Goal: Transaction & Acquisition: Book appointment/travel/reservation

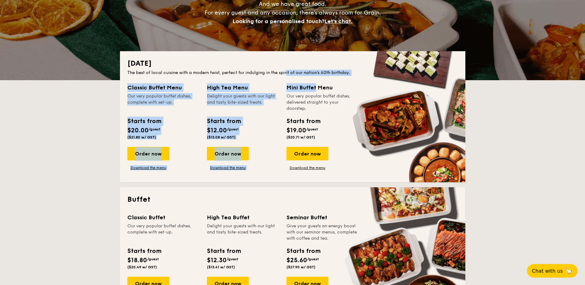
drag, startPoint x: 288, startPoint y: 71, endPoint x: 300, endPoint y: 87, distance: 20.1
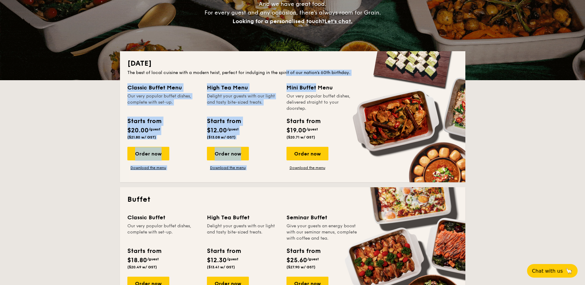
click at [300, 87] on div "[DATE] The best of local cuisine with a modern twist, perfect for indulging in …" at bounding box center [293, 116] width 346 height 131
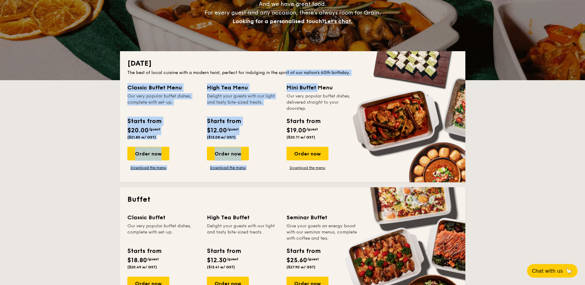
drag, startPoint x: 300, startPoint y: 87, endPoint x: 309, endPoint y: 102, distance: 17.4
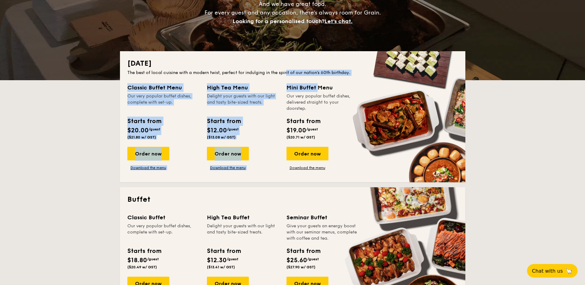
click at [300, 87] on div "Mini Buffet Menu" at bounding box center [323, 87] width 72 height 9
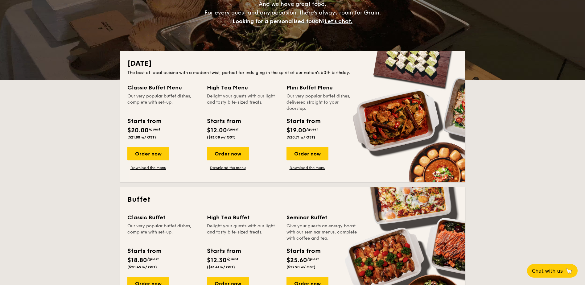
drag, startPoint x: 312, startPoint y: 104, endPoint x: 312, endPoint y: 95, distance: 9.3
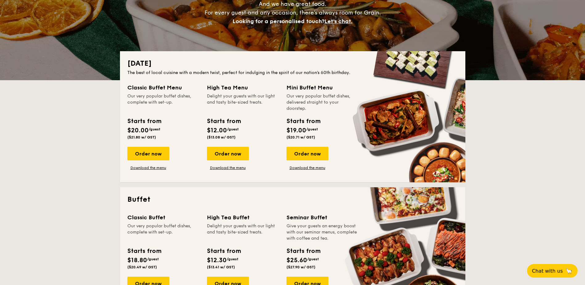
click at [312, 97] on div "Our very popular buffet dishes, delivered straight to your doorstep." at bounding box center [323, 102] width 72 height 19
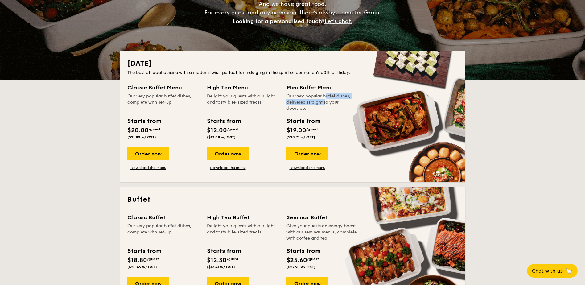
click at [312, 94] on div "Our very popular buffet dishes, delivered straight to your doorstep." at bounding box center [323, 102] width 72 height 19
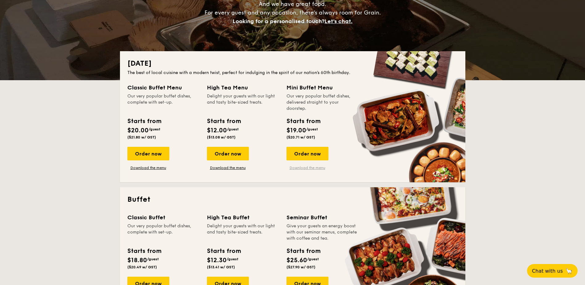
click at [303, 167] on link "Download the menu" at bounding box center [308, 167] width 42 height 5
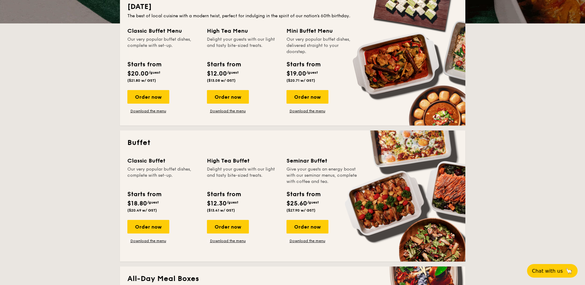
scroll to position [216, 0]
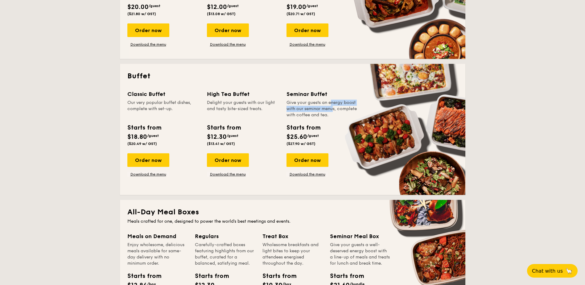
drag, startPoint x: 317, startPoint y: 100, endPoint x: 318, endPoint y: 109, distance: 9.0
click at [318, 109] on div "Give your guests an energy boost with our seminar menus, complete with coffee a…" at bounding box center [323, 109] width 72 height 19
drag, startPoint x: 189, startPoint y: 108, endPoint x: 189, endPoint y: 114, distance: 6.2
click at [189, 112] on div "Our very popular buffet dishes, complete with set-up." at bounding box center [163, 109] width 72 height 19
click at [143, 175] on link "Download the menu" at bounding box center [148, 174] width 42 height 5
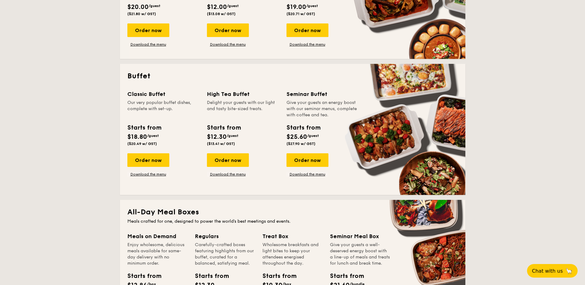
click at [154, 93] on div "Classic Buffet" at bounding box center [163, 94] width 72 height 9
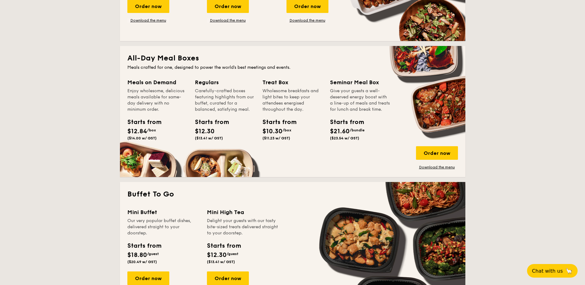
scroll to position [370, 0]
drag, startPoint x: 244, startPoint y: 122, endPoint x: 255, endPoint y: 137, distance: 18.2
click at [254, 136] on div "Regulars Carefully-crafted boxes featuring highlights from our buffet, curated …" at bounding box center [225, 110] width 60 height 65
click at [255, 137] on div "Starts from $12.30 ($13.41 w/ GST)" at bounding box center [225, 129] width 65 height 25
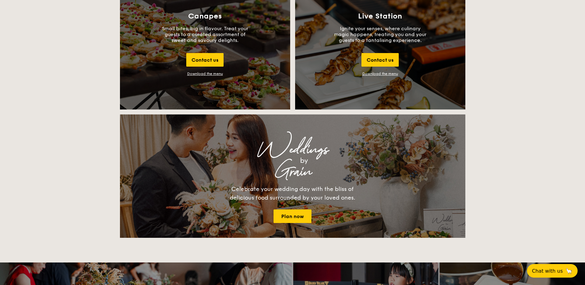
click at [510, 116] on div "[DATE] The best of local cuisine with a modern twist, perfect for indulging in …" at bounding box center [292, 104] width 585 height 1341
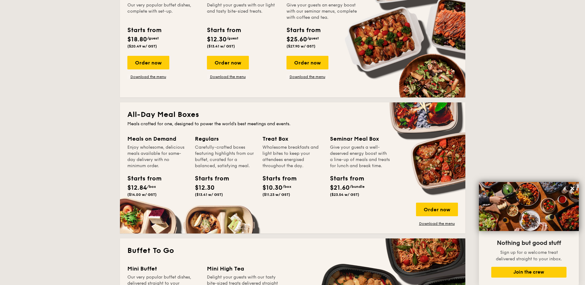
scroll to position [309, 0]
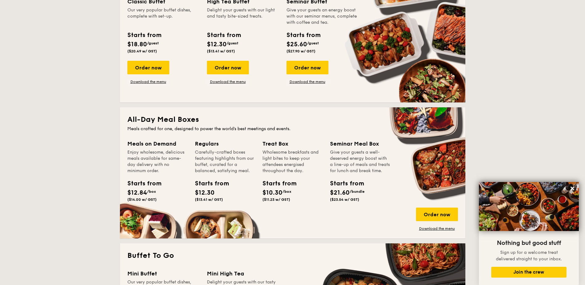
drag, startPoint x: 263, startPoint y: 155, endPoint x: 277, endPoint y: 165, distance: 17.0
click at [276, 165] on div "Wholesome breakfasts and light bites to keep your attendees energised throughou…" at bounding box center [293, 161] width 60 height 25
click at [278, 166] on div "Wholesome breakfasts and light bites to keep your attendees energised throughou…" at bounding box center [293, 161] width 60 height 25
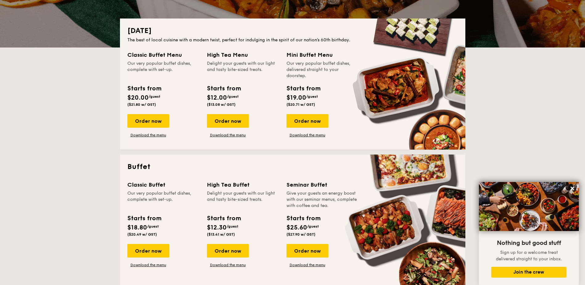
scroll to position [123, 0]
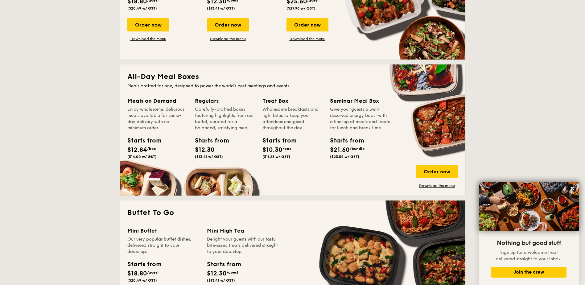
scroll to position [401, 0]
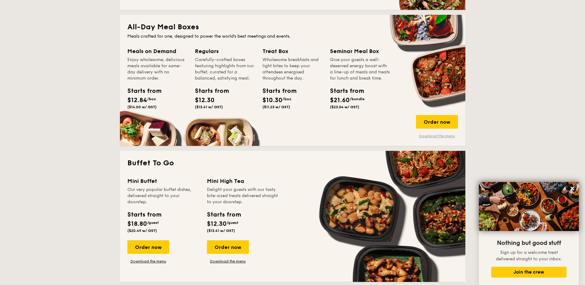
click at [428, 135] on link "Download the menu" at bounding box center [437, 136] width 42 height 5
drag, startPoint x: 64, startPoint y: 151, endPoint x: 81, endPoint y: 148, distance: 16.4
click at [423, 135] on link "Download the menu" at bounding box center [437, 136] width 42 height 5
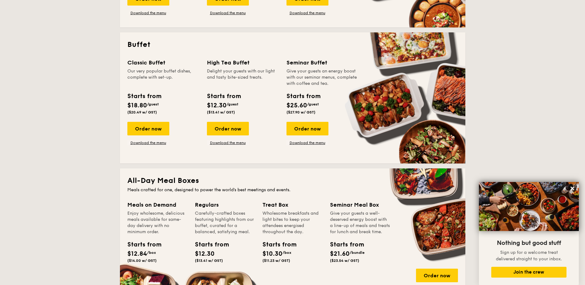
scroll to position [247, 0]
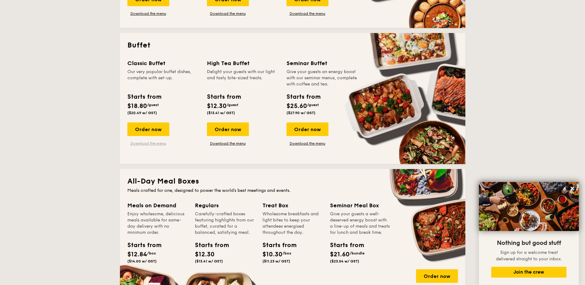
click at [160, 144] on link "Download the menu" at bounding box center [148, 143] width 42 height 5
click at [156, 145] on link "Download the menu" at bounding box center [148, 143] width 42 height 5
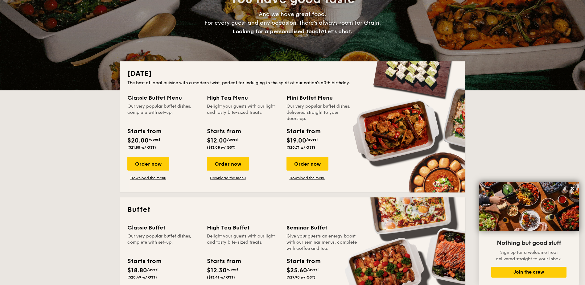
scroll to position [62, 0]
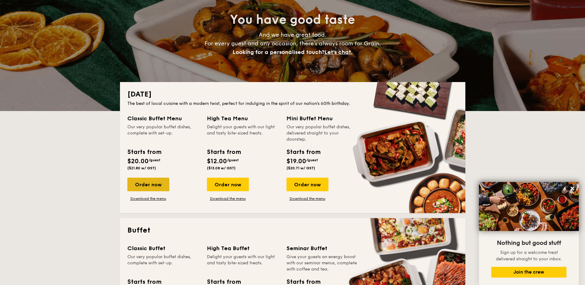
click at [160, 186] on div "Order now" at bounding box center [148, 185] width 42 height 14
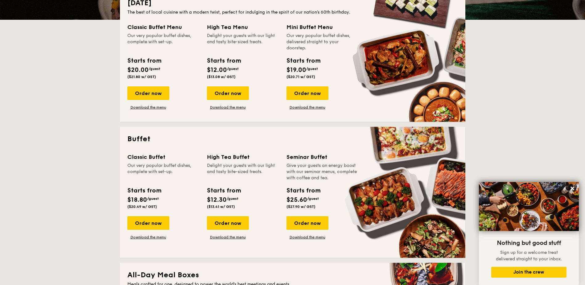
scroll to position [216, 0]
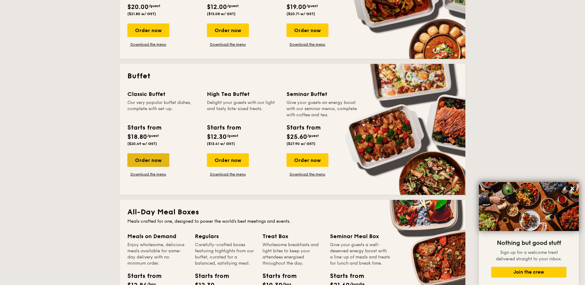
click at [160, 162] on div "Order now" at bounding box center [148, 160] width 42 height 14
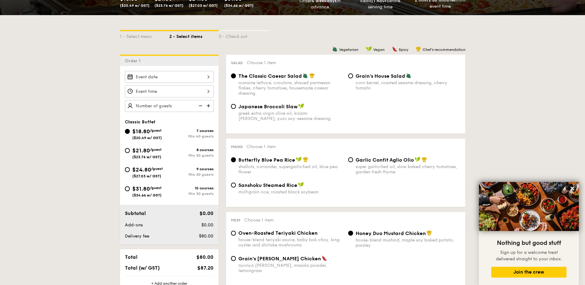
scroll to position [123, 0]
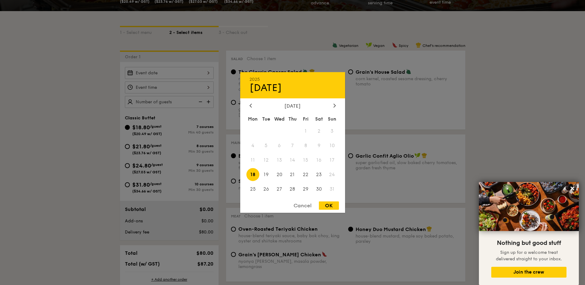
click at [142, 76] on div "2025 Aug [DATE] Tue Wed Thu Fri Sat Sun 1 2 3 4 5 6 7 8 9 10 11 12 13 14 15 16 …" at bounding box center [169, 73] width 89 height 12
click at [268, 173] on span "19" at bounding box center [266, 174] width 13 height 13
click at [329, 209] on div "OK" at bounding box center [329, 206] width 20 height 8
type input "[DATE]"
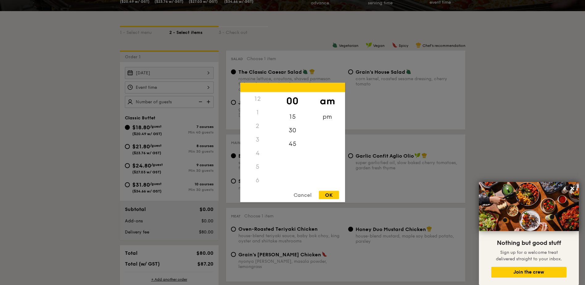
click at [176, 89] on div "12 1 2 3 4 5 6 7 8 9 10 11 00 15 30 45 am pm Cancel OK" at bounding box center [169, 87] width 89 height 12
click at [330, 122] on div "pm" at bounding box center [327, 119] width 35 height 18
click at [326, 193] on div "OK" at bounding box center [329, 195] width 20 height 8
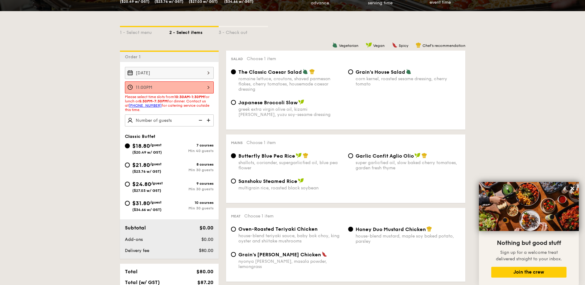
click at [146, 85] on div "11:00PM" at bounding box center [169, 87] width 89 height 12
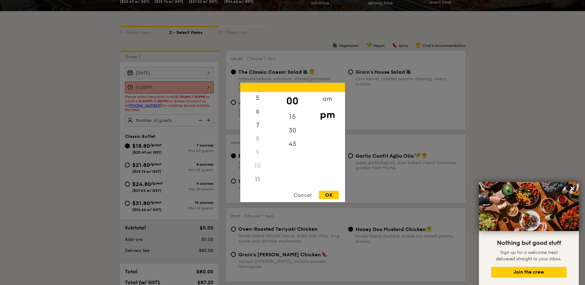
click at [38, 156] on div at bounding box center [292, 142] width 585 height 285
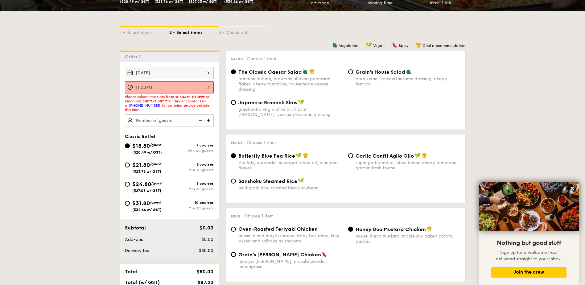
click at [183, 85] on div "11:00PM" at bounding box center [169, 87] width 89 height 12
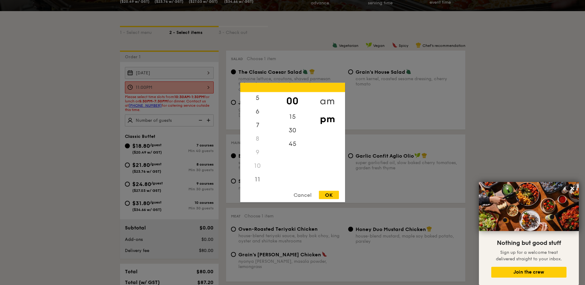
drag, startPoint x: 316, startPoint y: 103, endPoint x: 326, endPoint y: 100, distance: 10.6
click at [318, 102] on div "am" at bounding box center [327, 101] width 35 height 18
drag, startPoint x: 329, startPoint y: 195, endPoint x: 322, endPoint y: 192, distance: 7.0
click at [329, 195] on div "OK" at bounding box center [329, 195] width 20 height 8
type input "11:00AM"
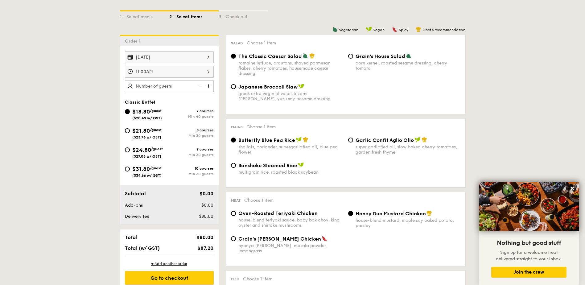
scroll to position [93, 0]
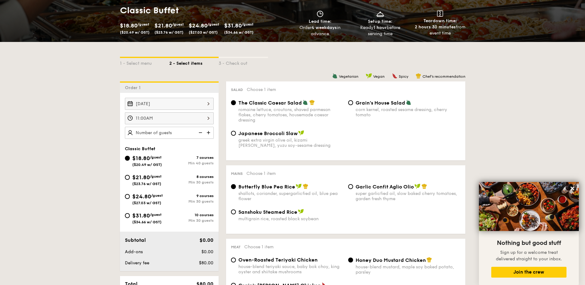
click at [183, 105] on div "[DATE]" at bounding box center [169, 104] width 89 height 12
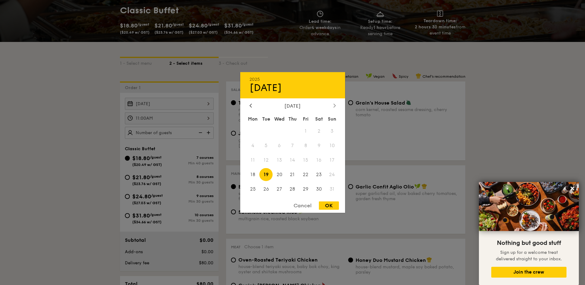
click at [335, 104] on icon at bounding box center [335, 105] width 2 height 4
click at [249, 105] on div at bounding box center [251, 106] width 6 height 6
